Goal: Information Seeking & Learning: Learn about a topic

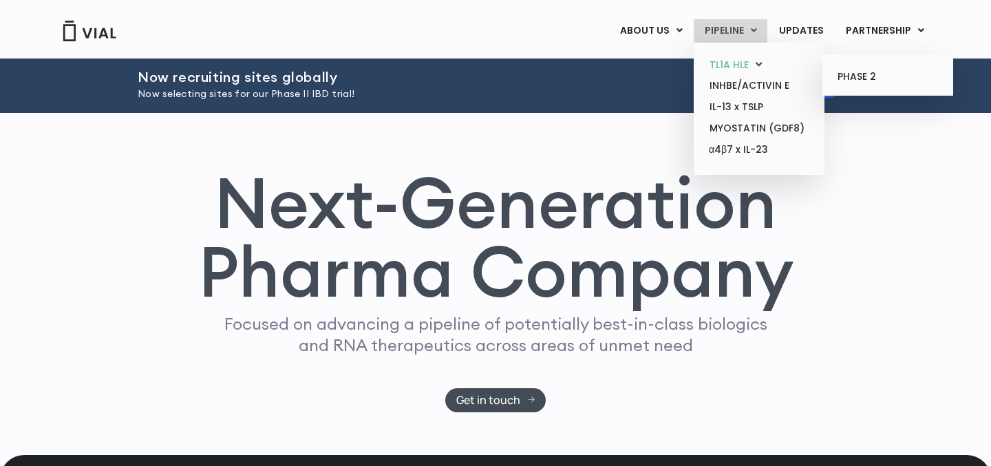
click at [734, 66] on link "TL1A HLE" at bounding box center [759, 64] width 120 height 21
click at [862, 81] on link "PHASE 2" at bounding box center [887, 77] width 120 height 22
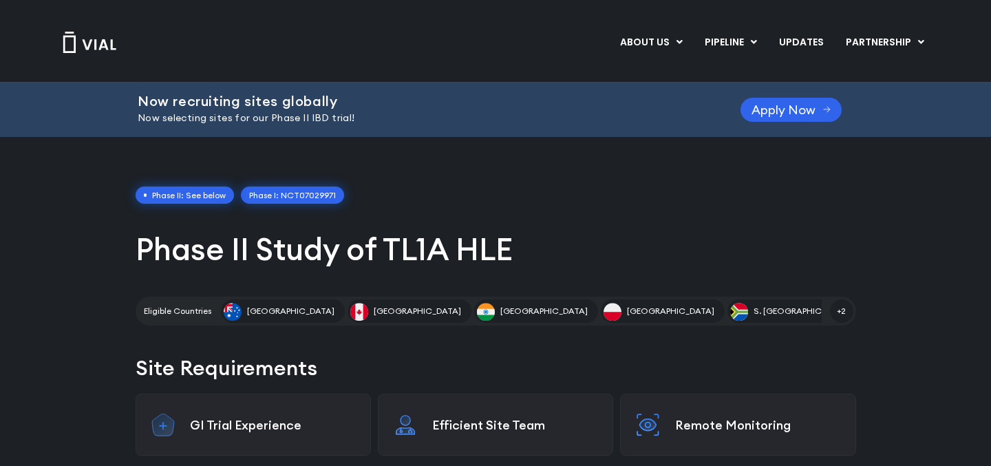
click at [300, 196] on link "Phase I: NCT07029971" at bounding box center [292, 196] width 103 height 18
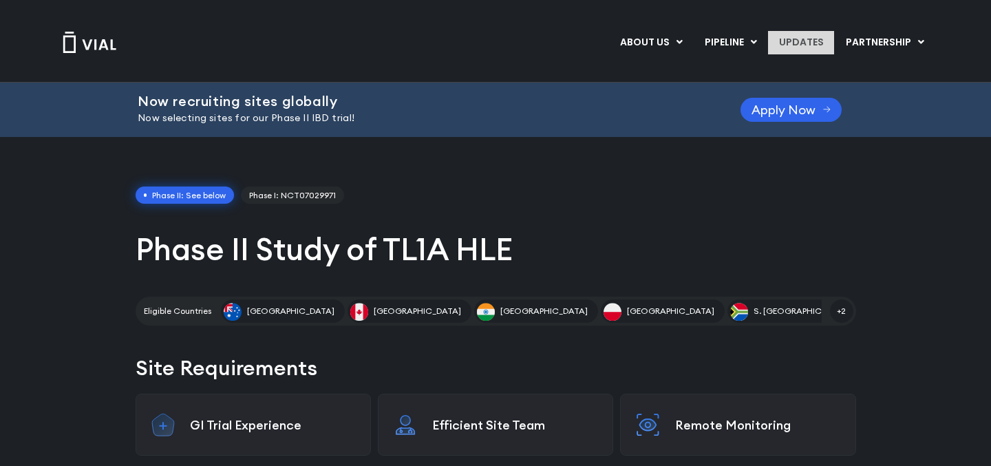
click at [812, 44] on link "UPDATES" at bounding box center [801, 42] width 66 height 23
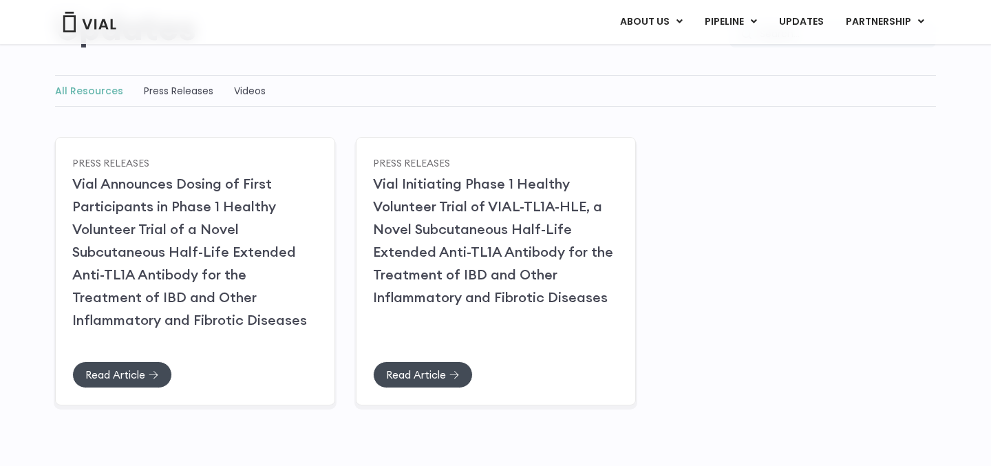
scroll to position [145, 0]
